Goal: Information Seeking & Learning: Understand process/instructions

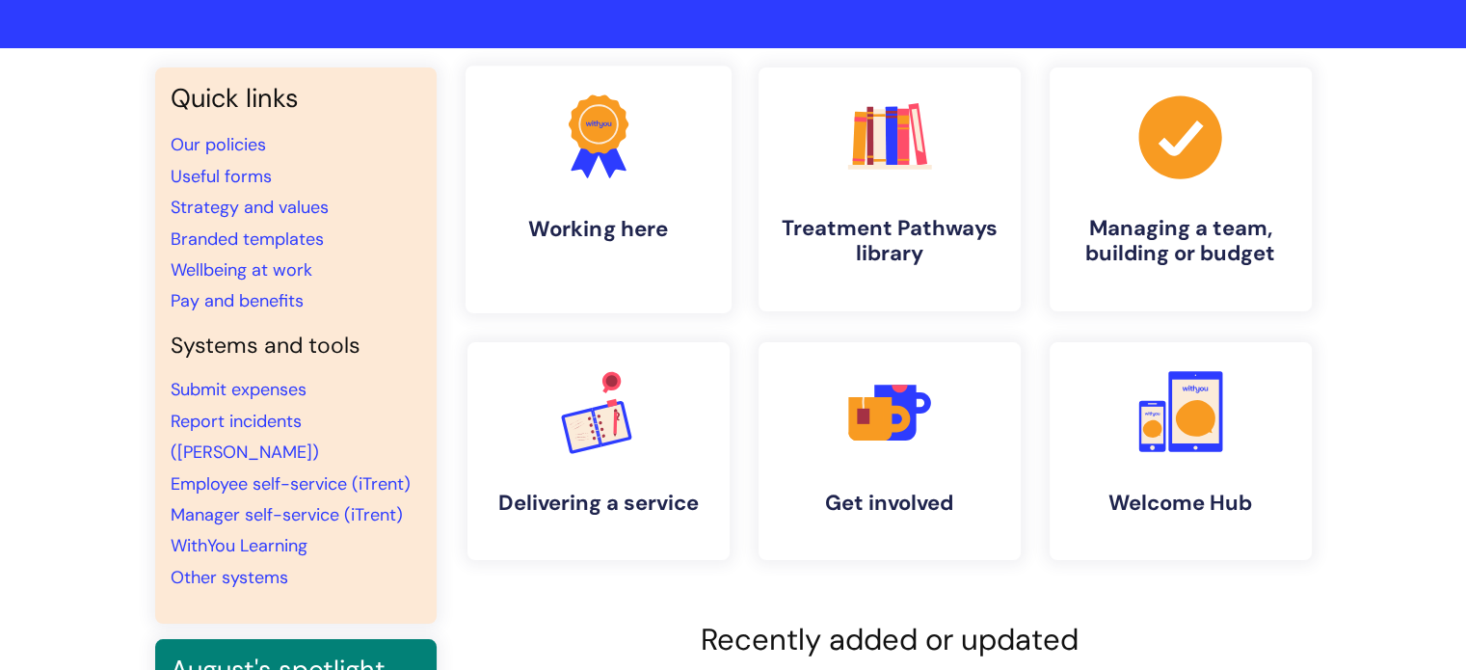
scroll to position [108, 0]
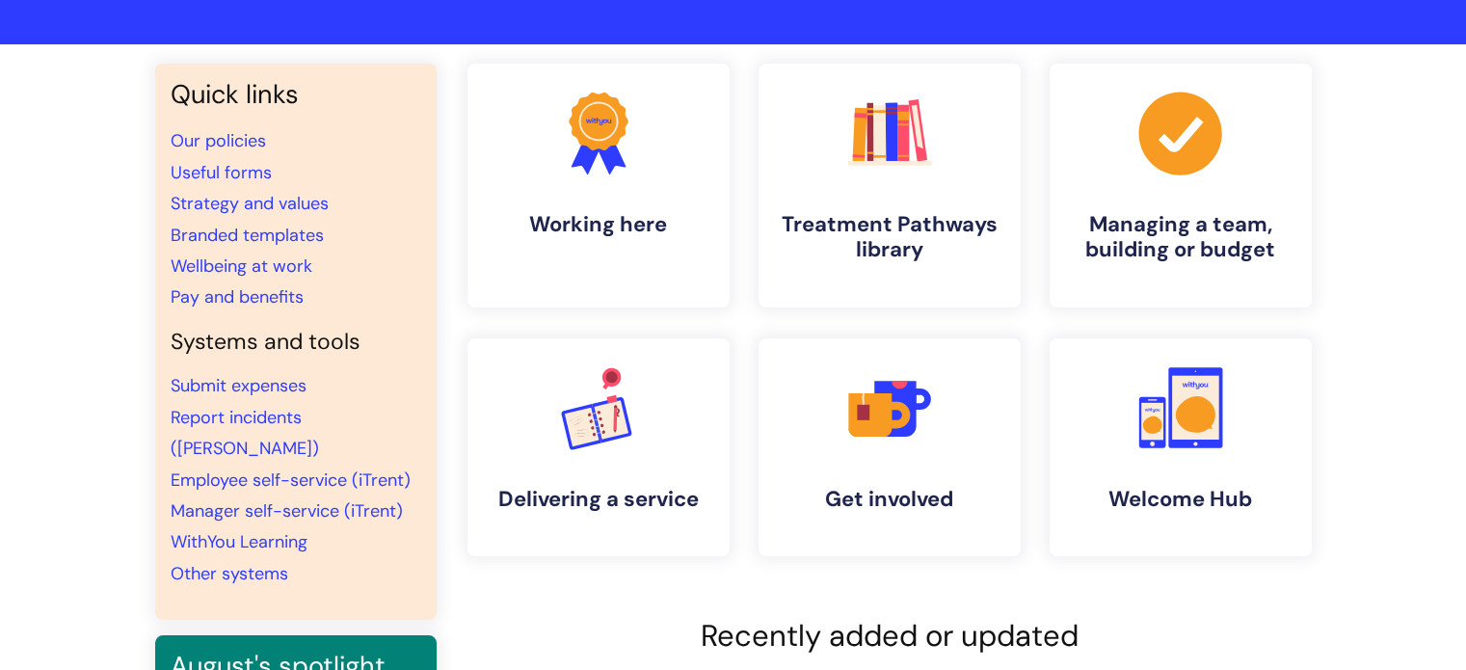
click at [749, 324] on div ".cls-1{fill:#f89b22;}.cls-1,.cls-2,.cls-3{stroke-width:0px;}.cls-2{fill:#2d3cff…" at bounding box center [889, 325] width 873 height 523
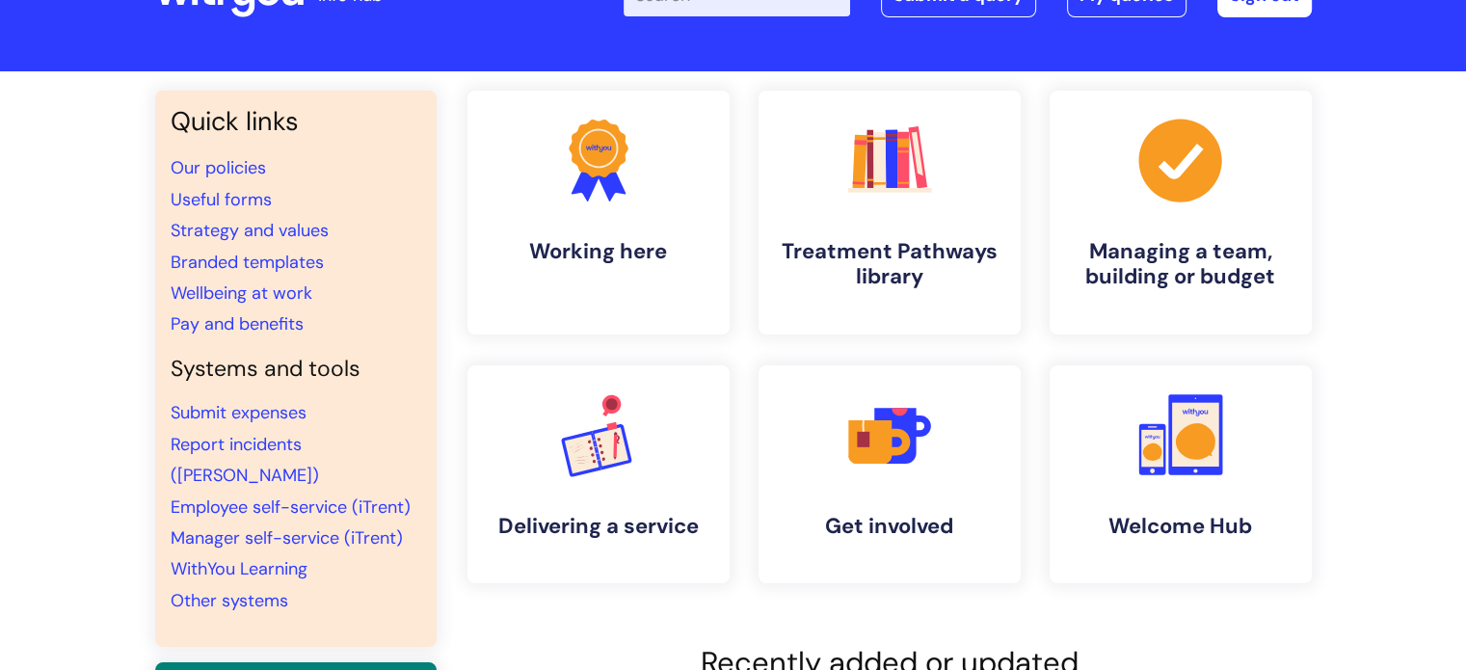
scroll to position [0, 0]
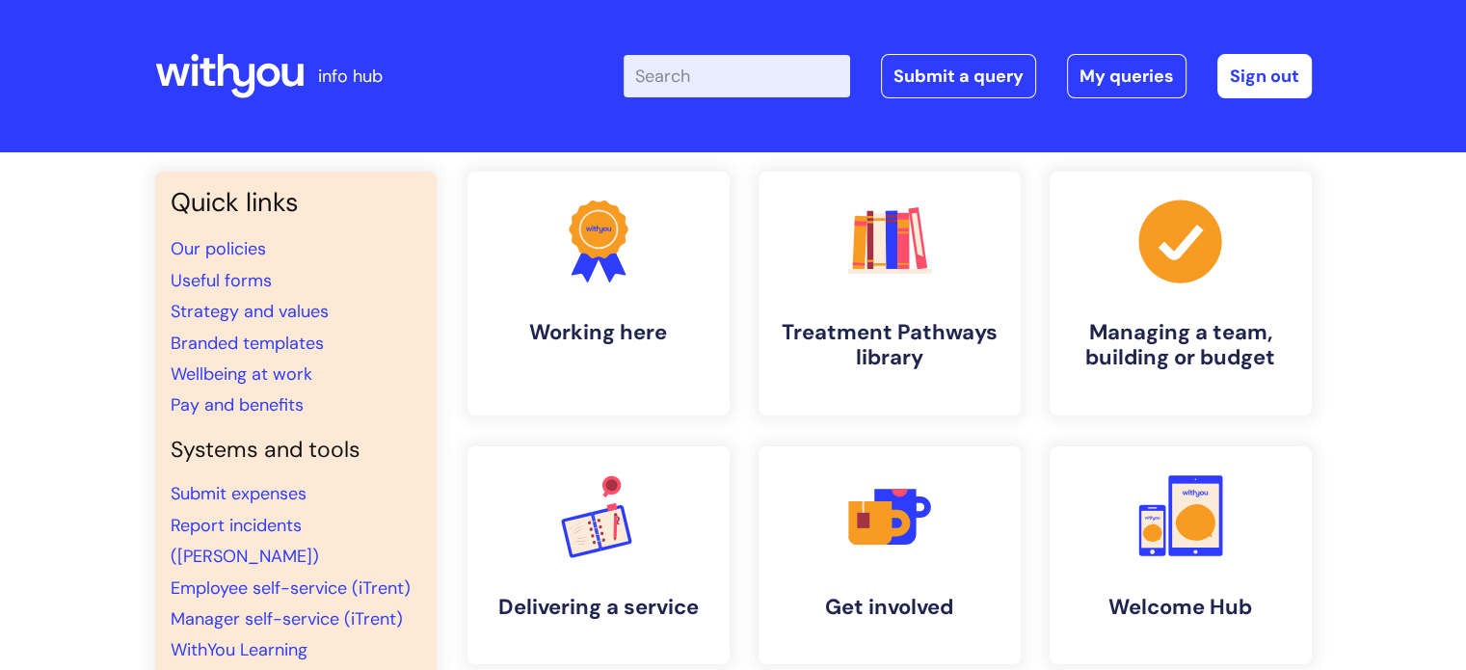
click at [717, 75] on input "Enter your search term here..." at bounding box center [737, 76] width 227 height 42
type input "student placemen"
click button "Search" at bounding box center [0, 0] width 0 height 0
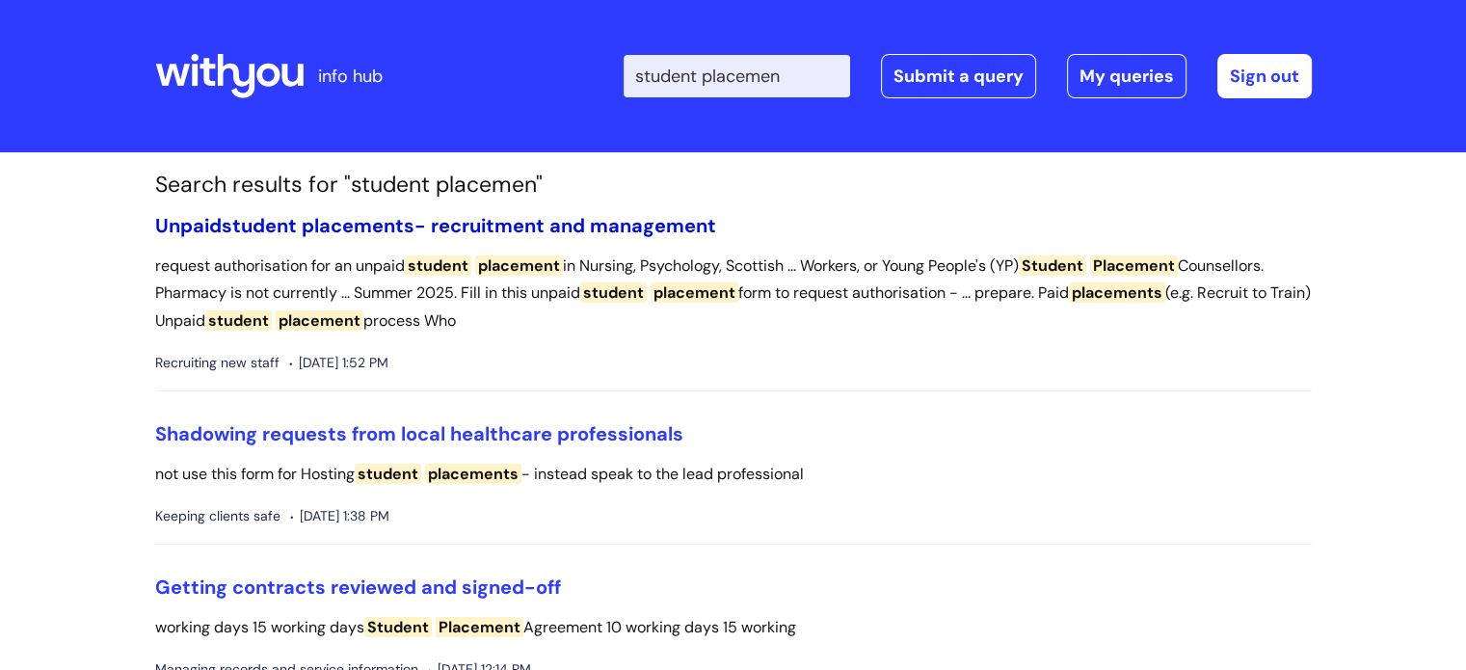
click at [443, 219] on link "Unpaid student placements - recruitment and management" at bounding box center [435, 225] width 561 height 25
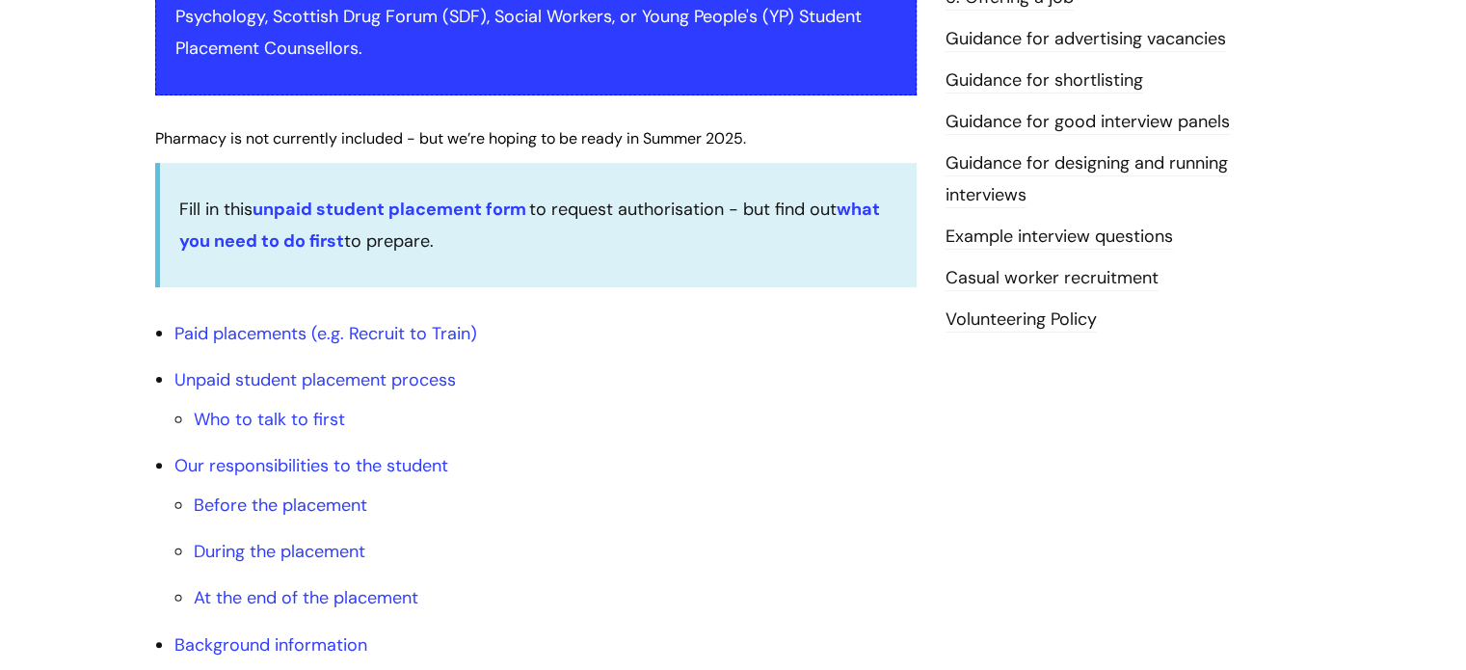
scroll to position [530, 0]
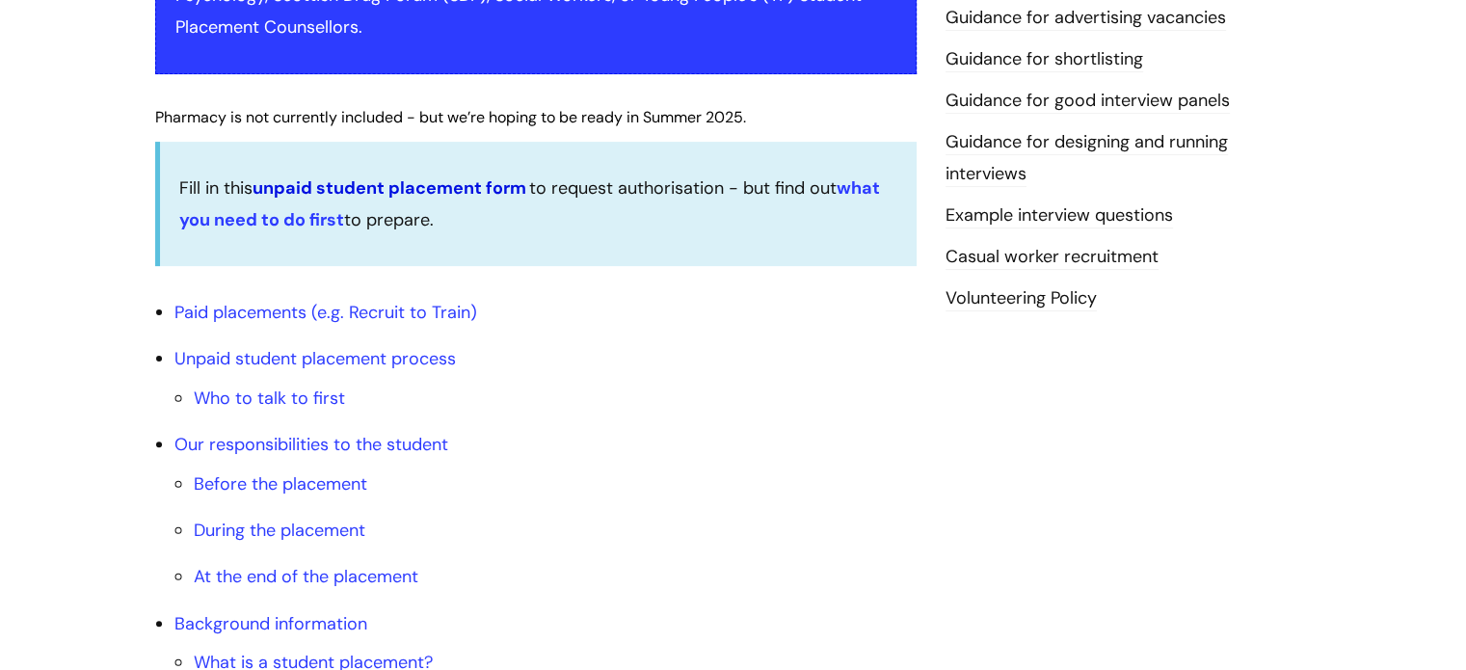
click at [432, 193] on link "unpaid student placement form" at bounding box center [390, 187] width 274 height 23
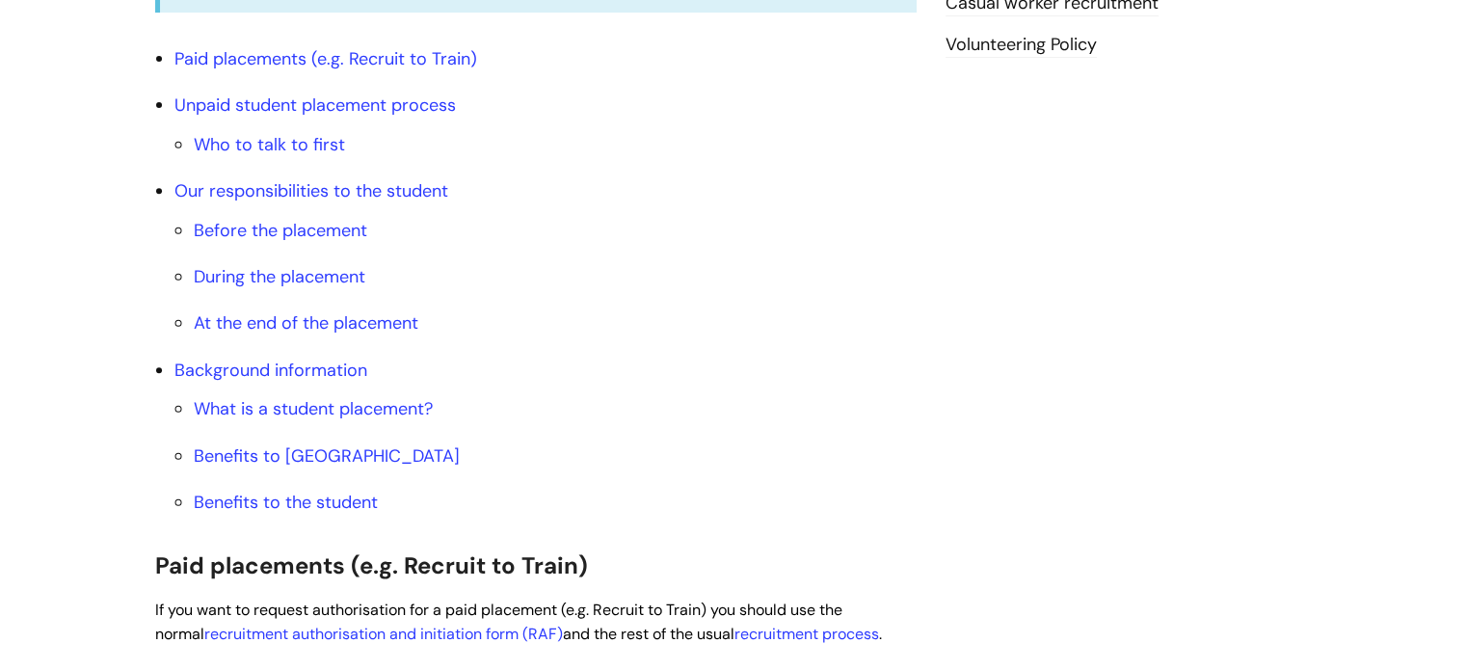
scroll to position [787, 0]
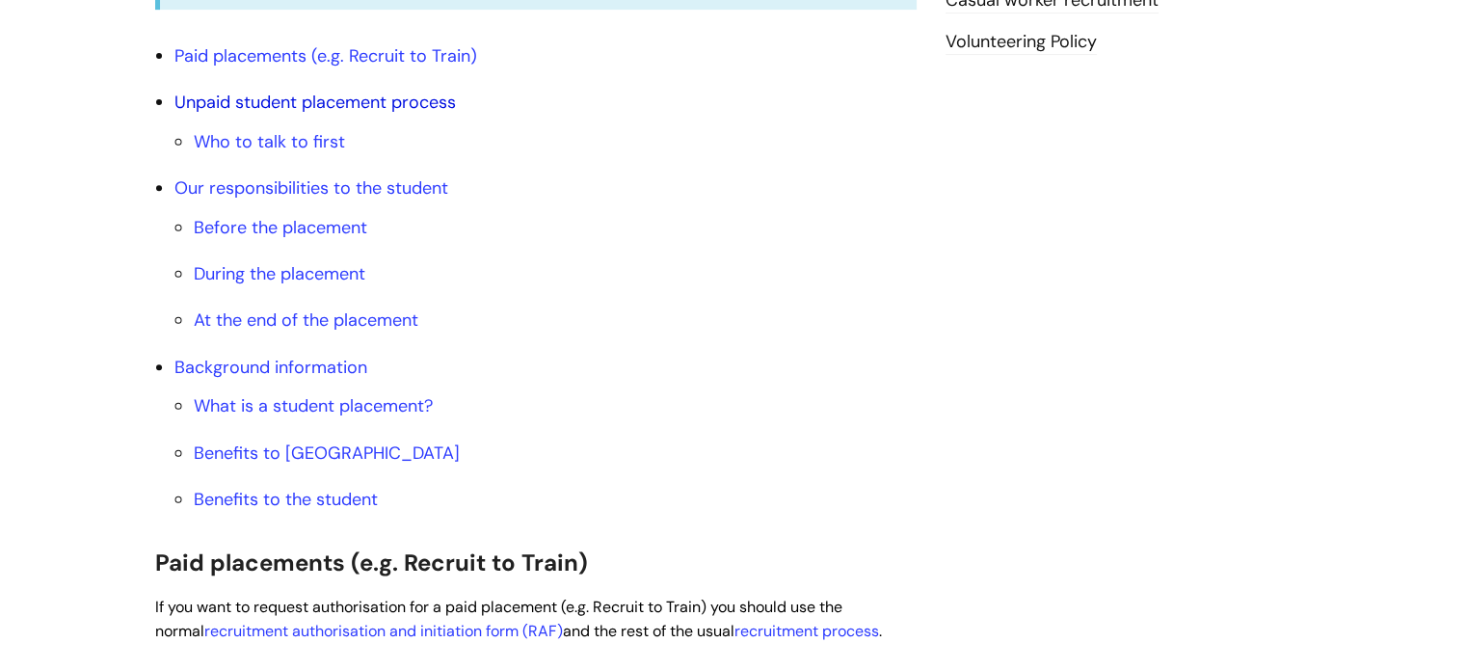
click at [273, 102] on link "Unpaid student placement process" at bounding box center [314, 102] width 281 height 23
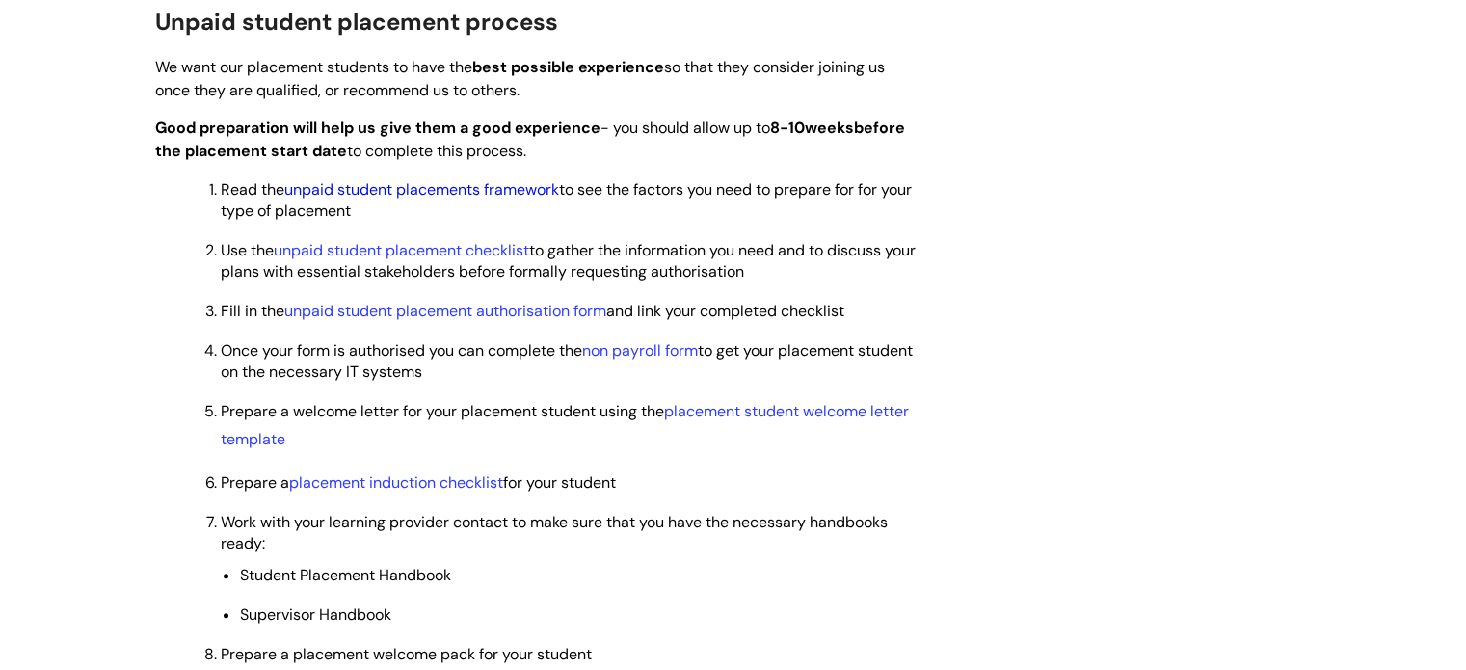
click at [511, 188] on link "unpaid student placements framework" at bounding box center [421, 189] width 275 height 20
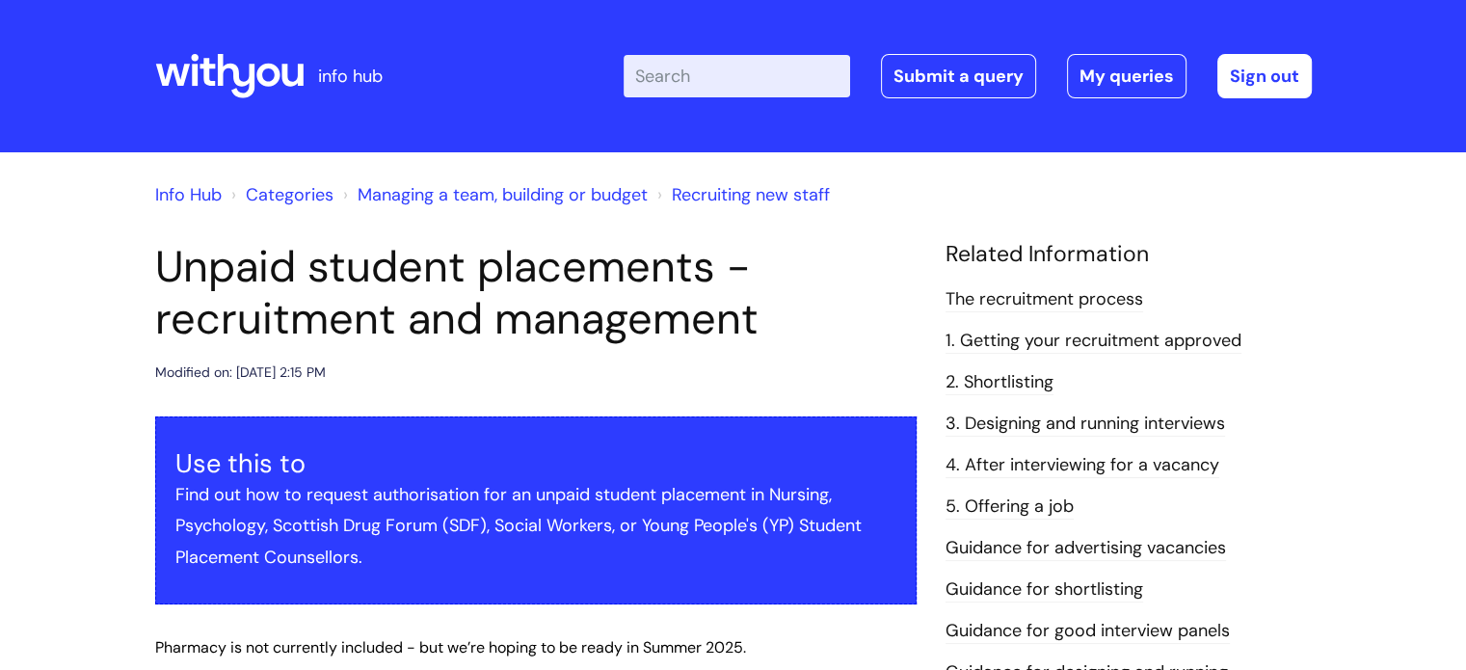
scroll to position [787, 0]
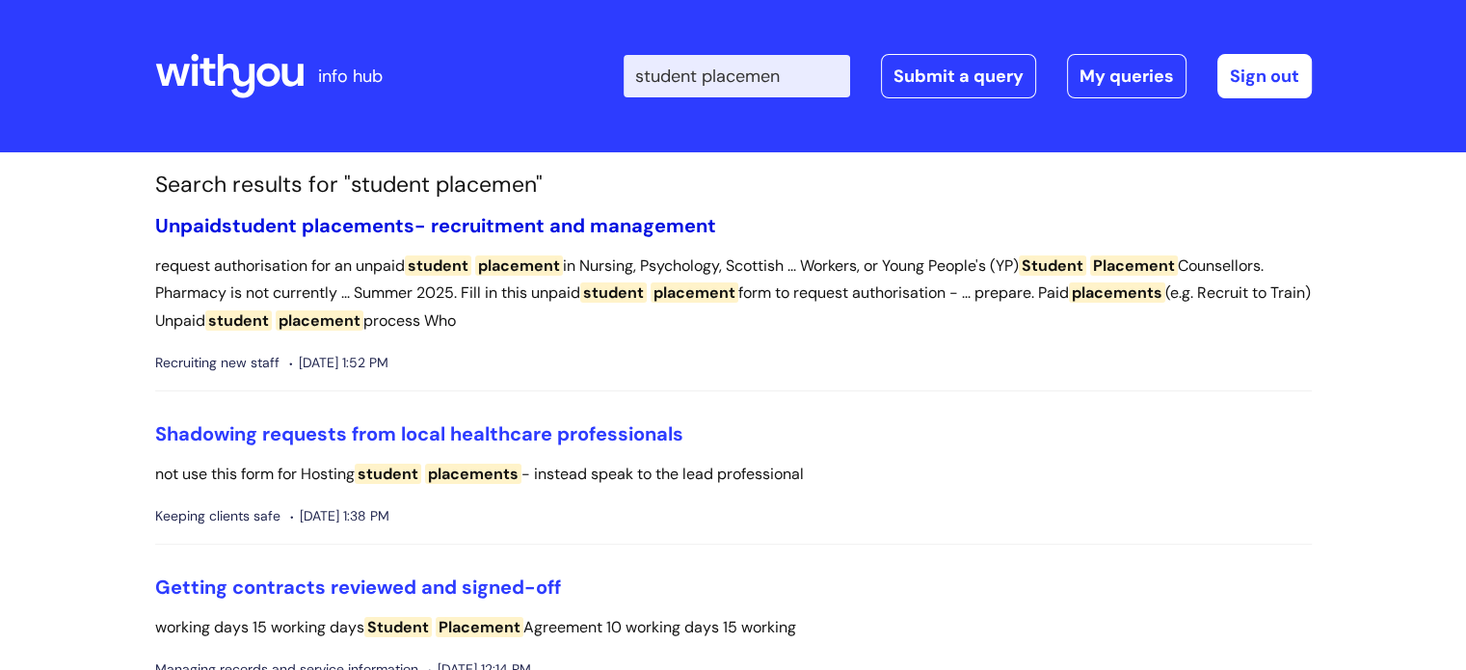
click at [415, 225] on span "placements" at bounding box center [358, 225] width 113 height 25
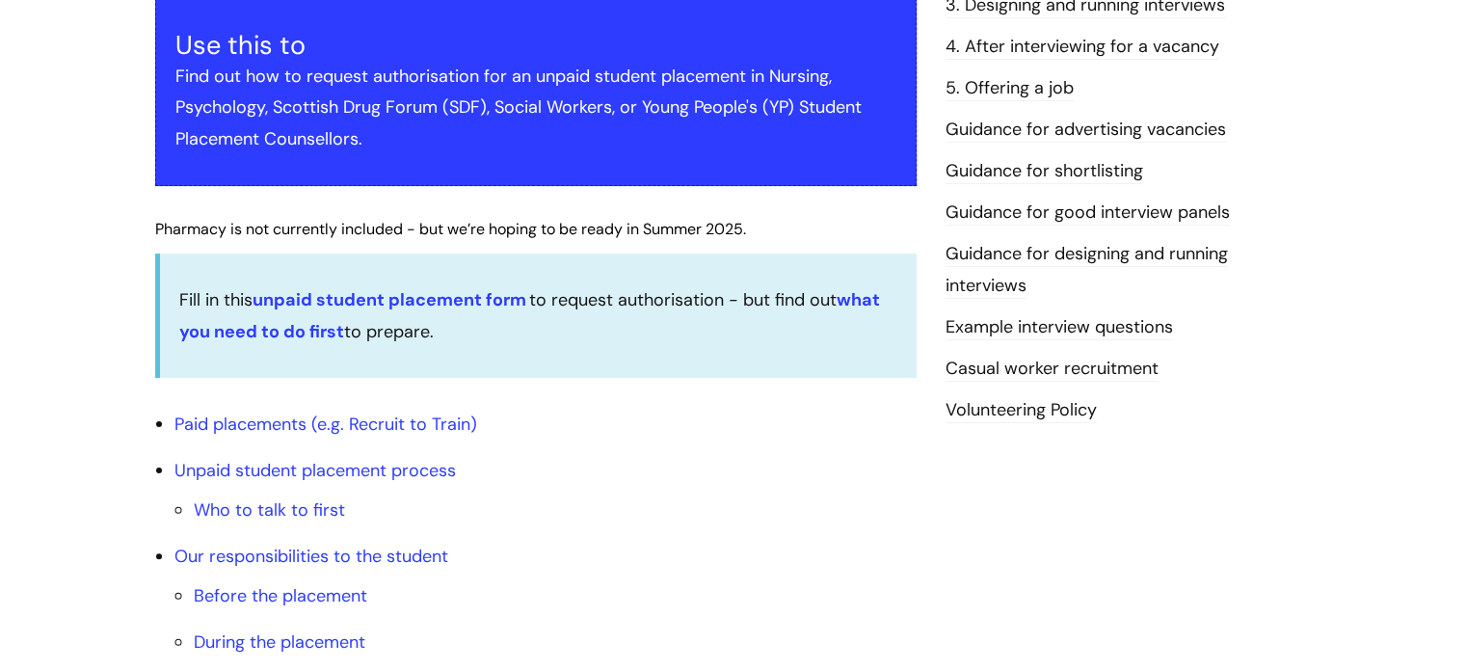
scroll to position [424, 0]
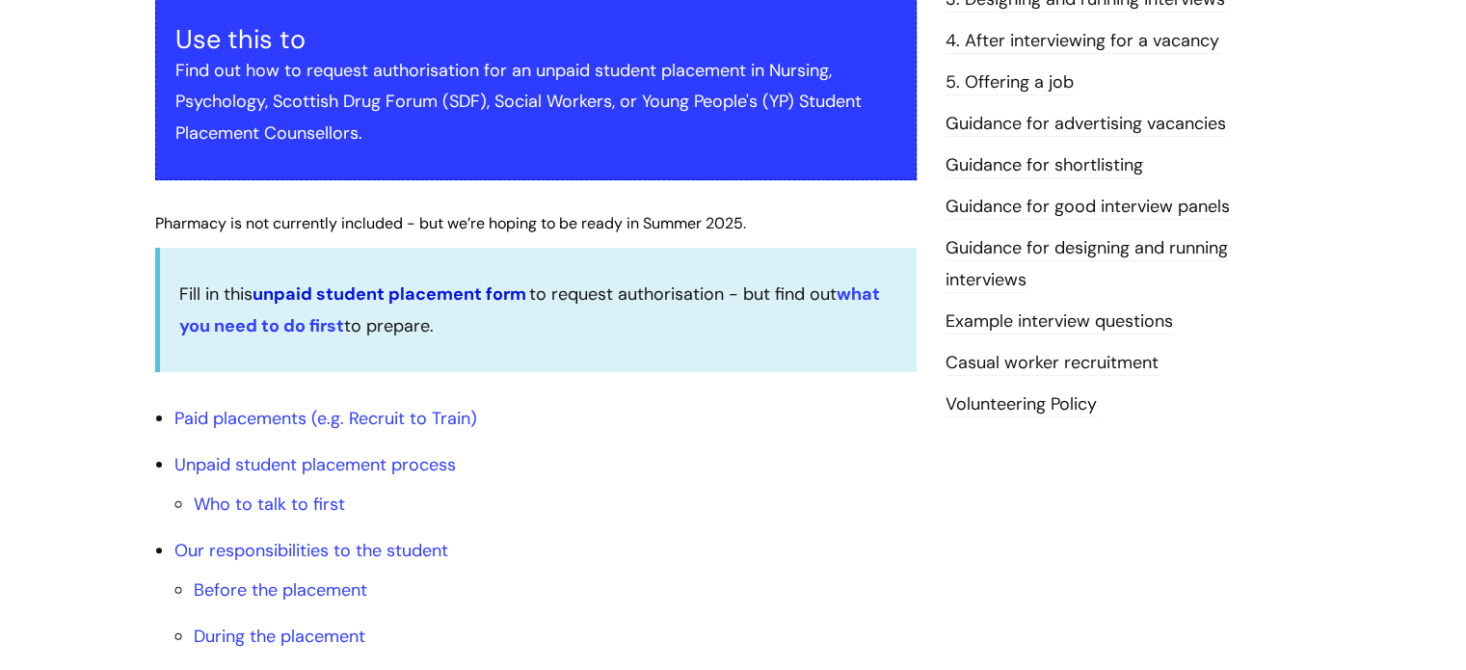
click at [412, 289] on link "unpaid student placement form" at bounding box center [390, 293] width 274 height 23
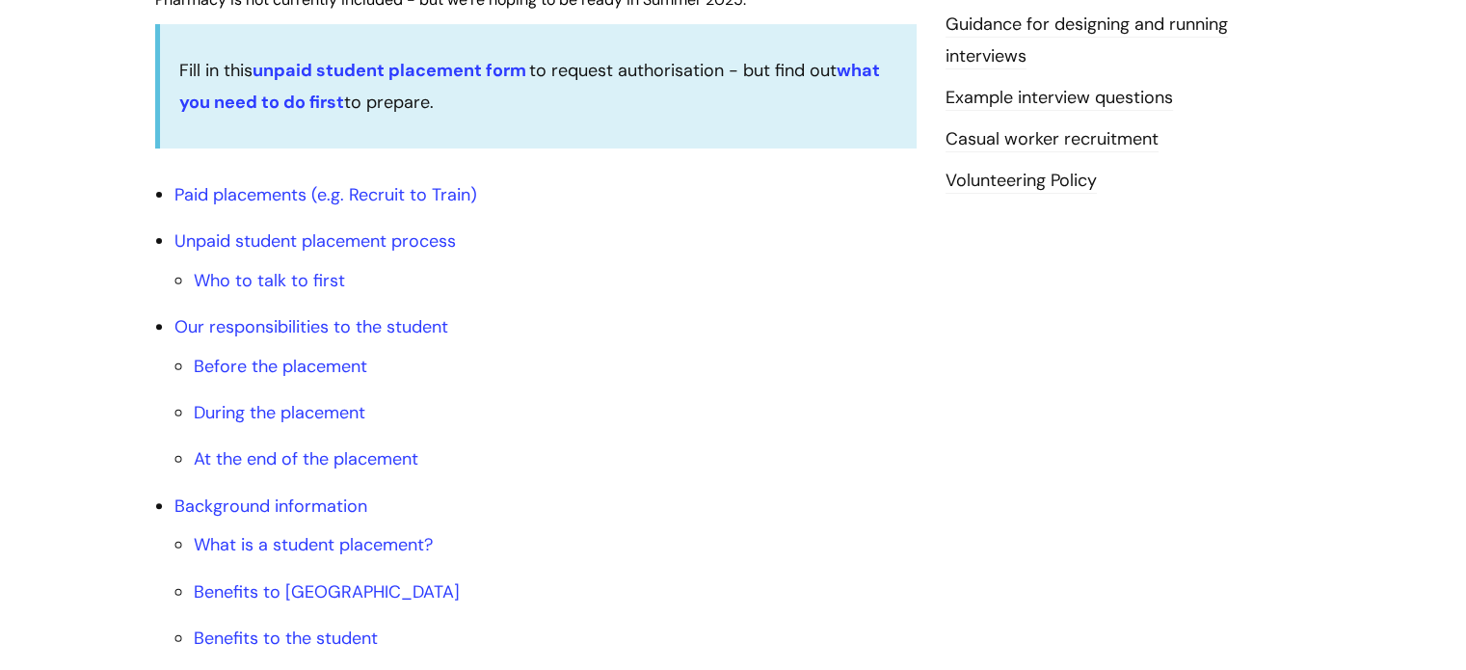
scroll to position [685, 0]
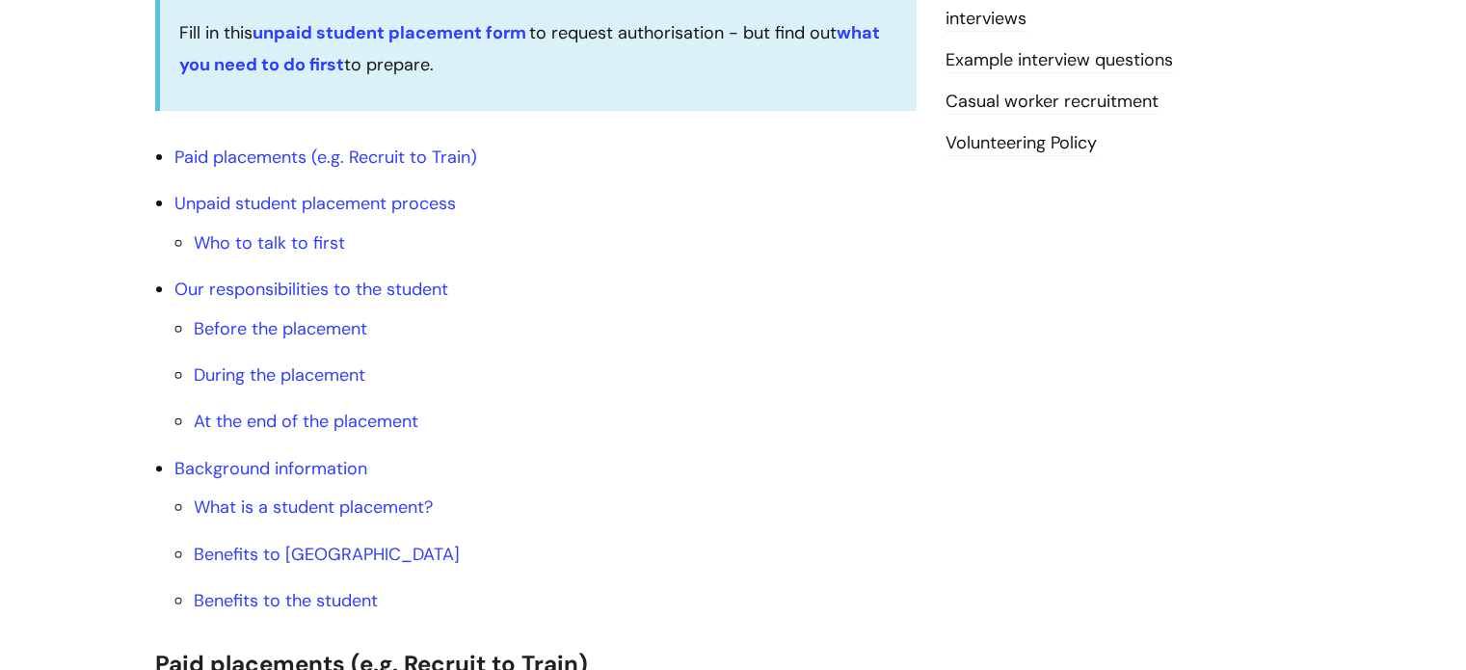
click at [329, 215] on li "Unpaid student placement process Who to talk to first" at bounding box center [545, 223] width 742 height 70
click at [320, 204] on link "Unpaid student placement process" at bounding box center [314, 203] width 281 height 23
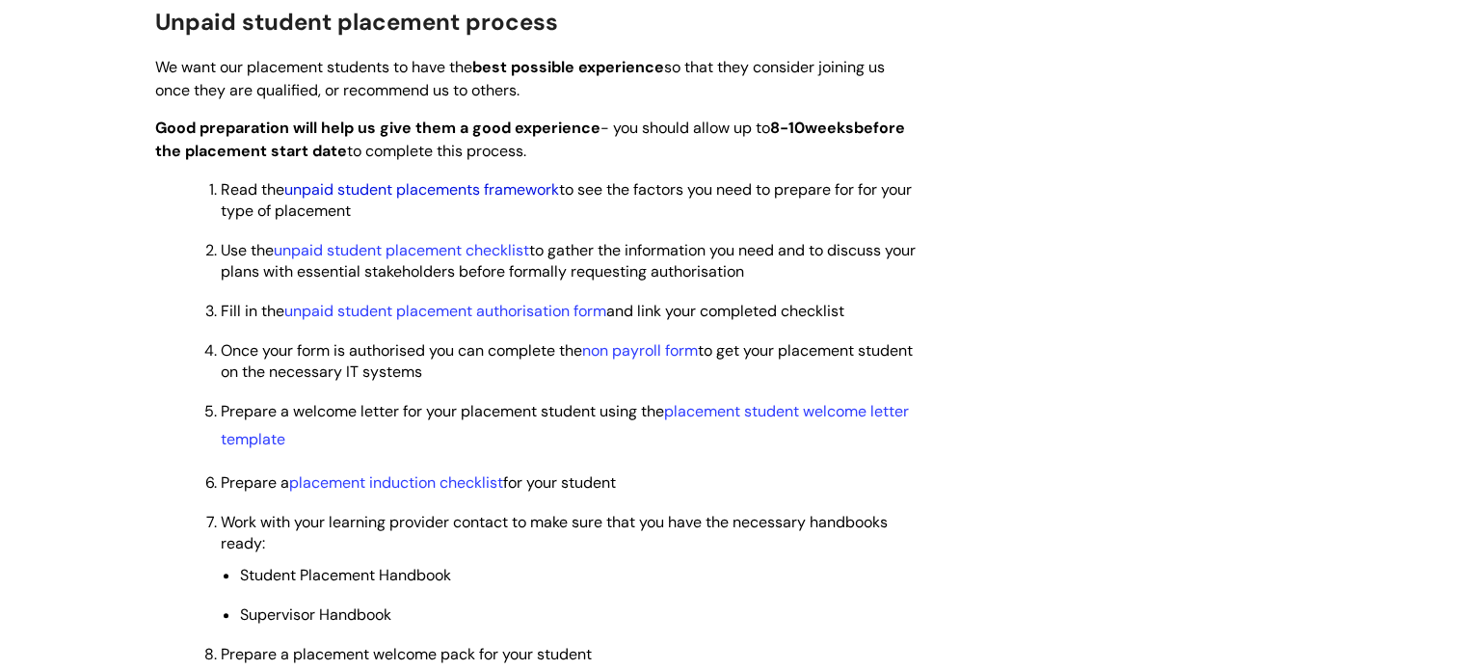
click at [416, 187] on link "unpaid student placements framework" at bounding box center [421, 189] width 275 height 20
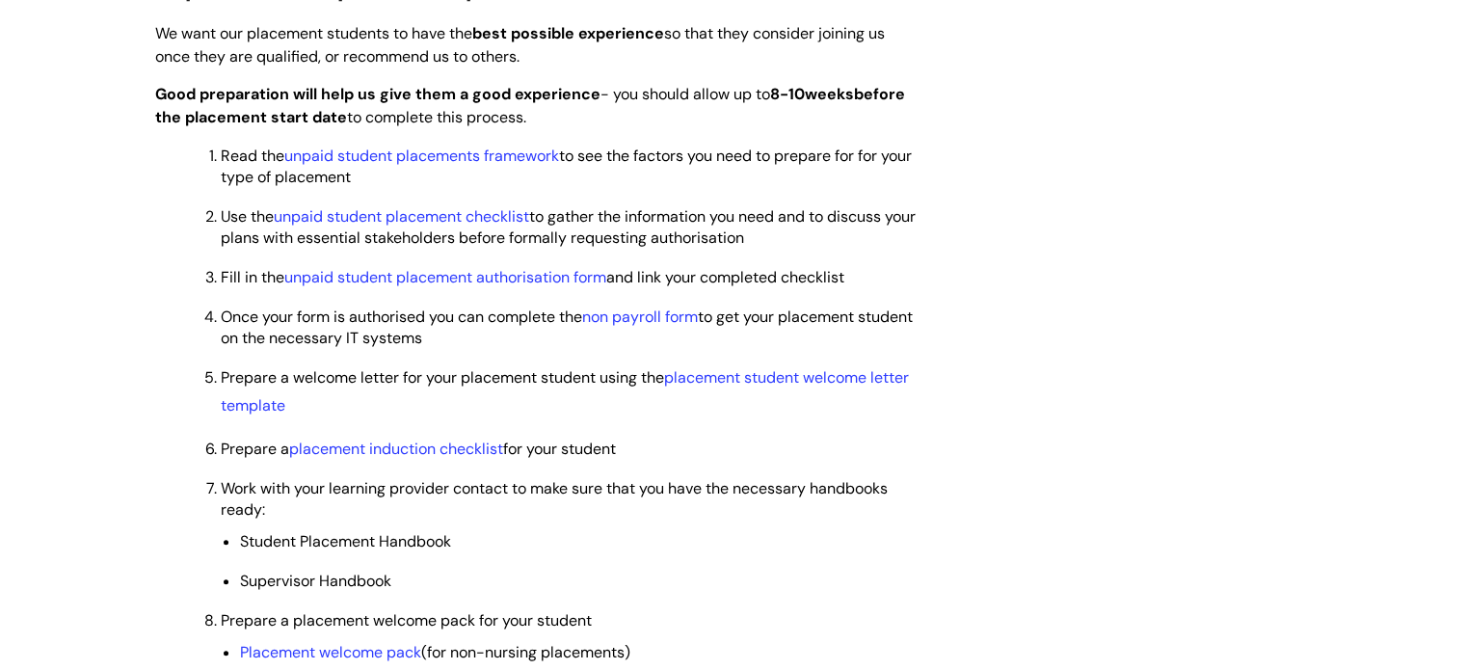
scroll to position [1489, 0]
click at [460, 281] on link "unpaid student placement authorisation form" at bounding box center [445, 276] width 322 height 20
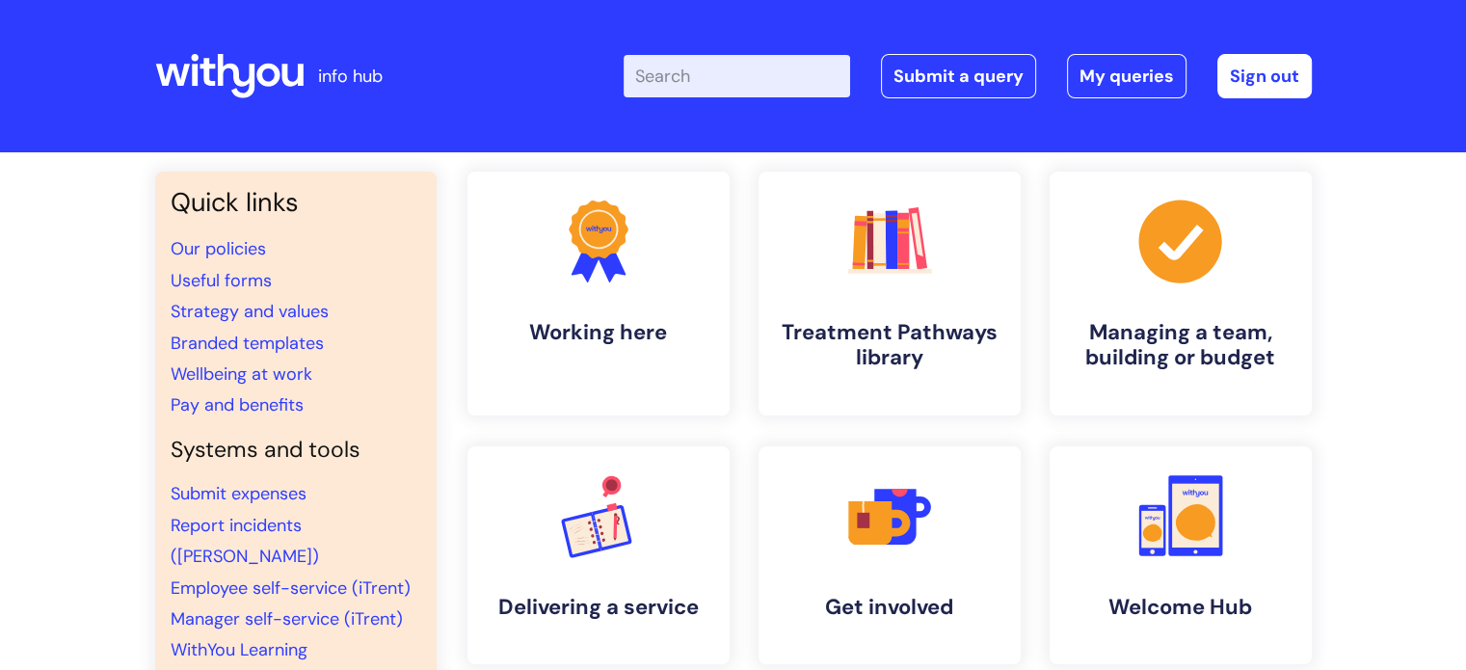
click at [789, 57] on input "Enter your search term here..." at bounding box center [737, 76] width 227 height 42
type input "lapse policy"
click button "Search" at bounding box center [0, 0] width 0 height 0
